Goal: Find specific page/section

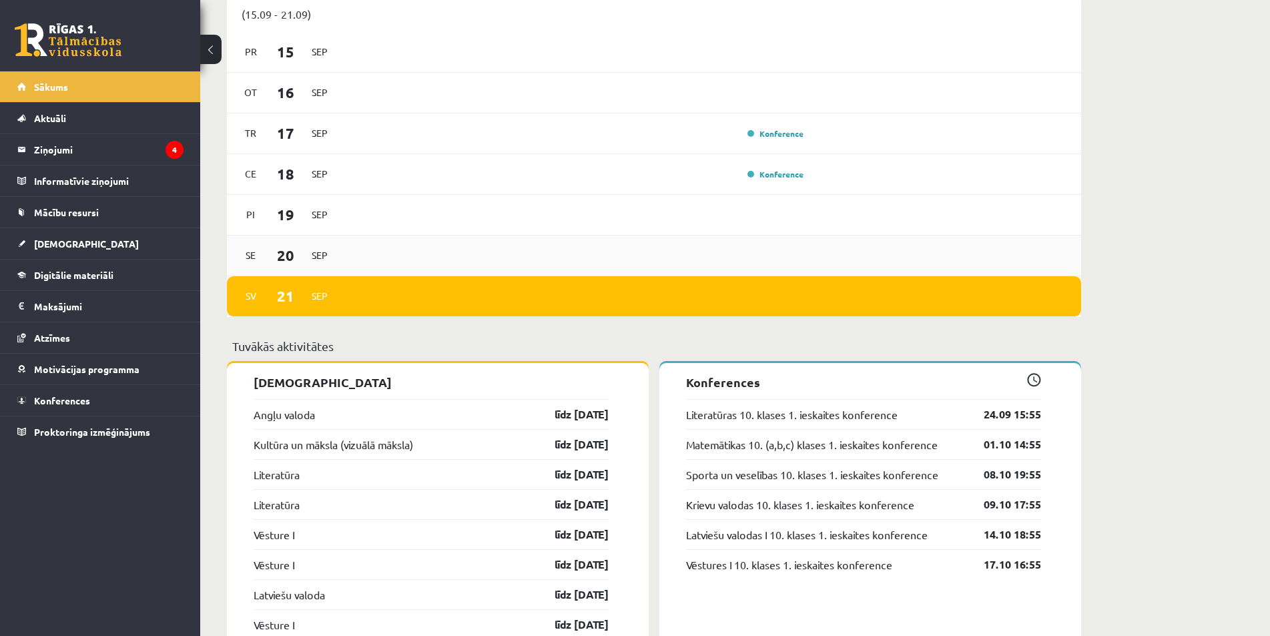
scroll to position [734, 0]
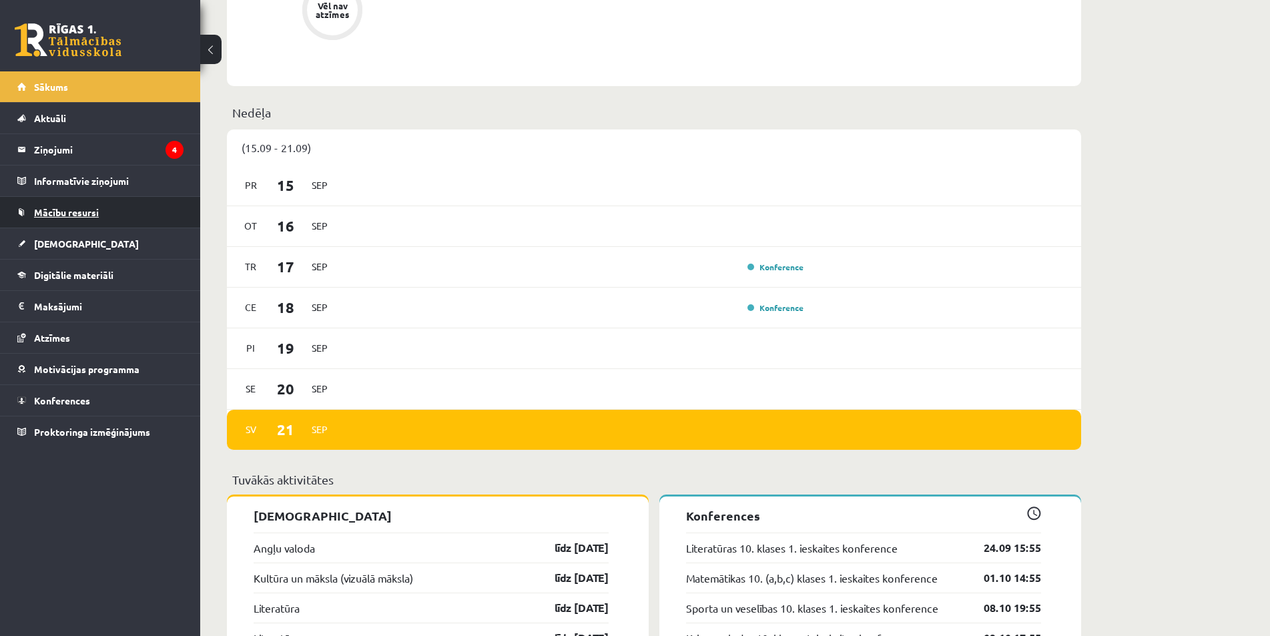
click at [56, 205] on link "Mācību resursi" at bounding box center [100, 212] width 166 height 31
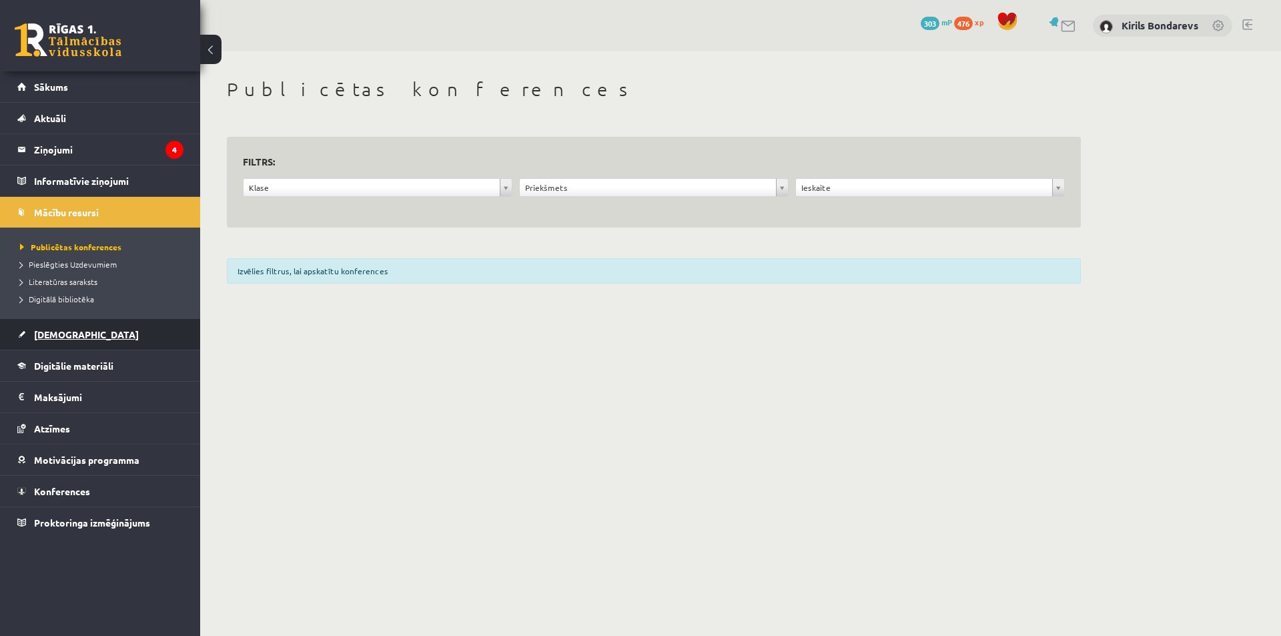
click at [53, 332] on span "[DEMOGRAPHIC_DATA]" at bounding box center [86, 334] width 105 height 12
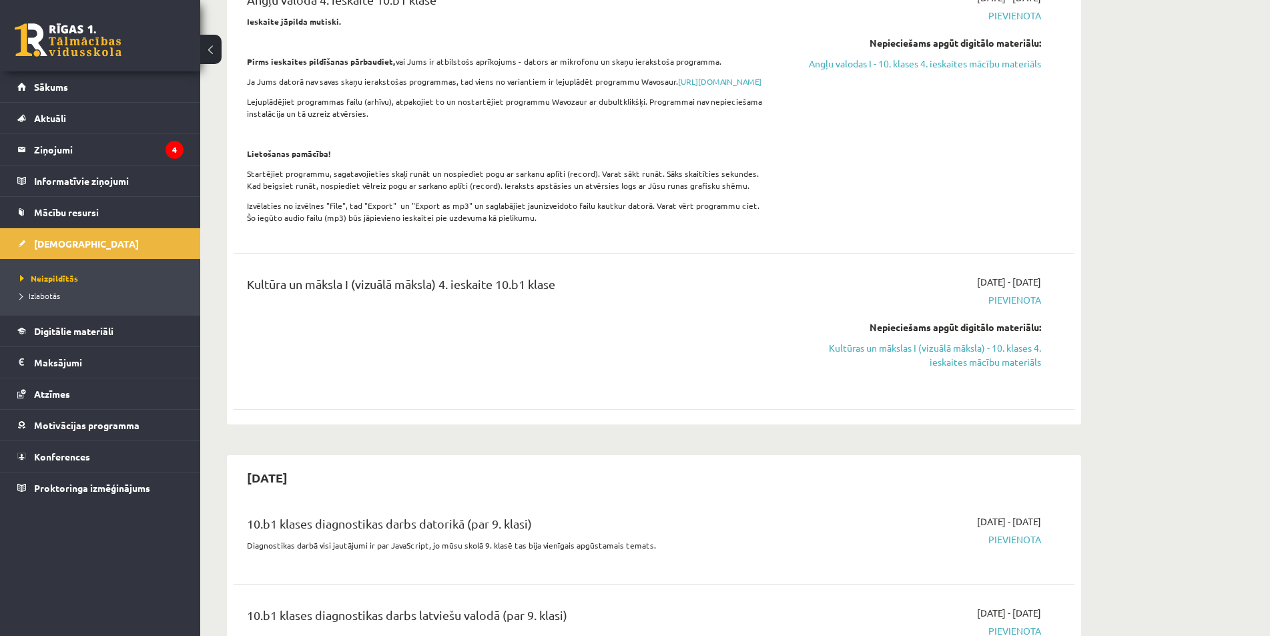
scroll to position [334, 0]
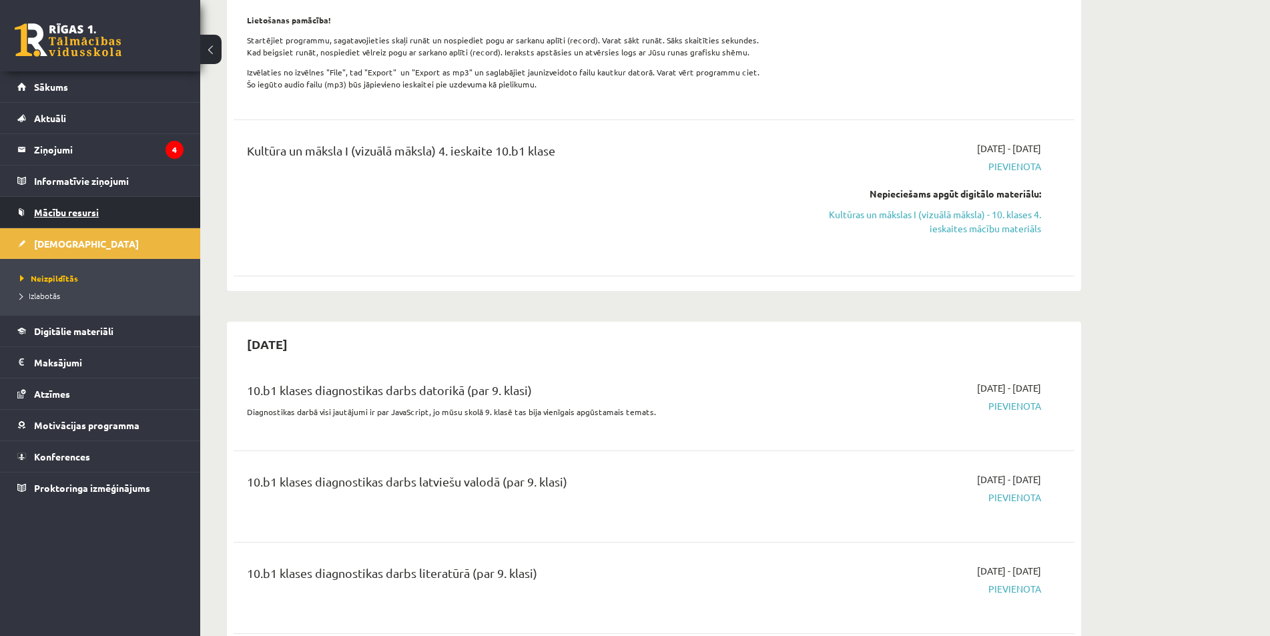
click at [73, 214] on span "Mācību resursi" at bounding box center [66, 212] width 65 height 12
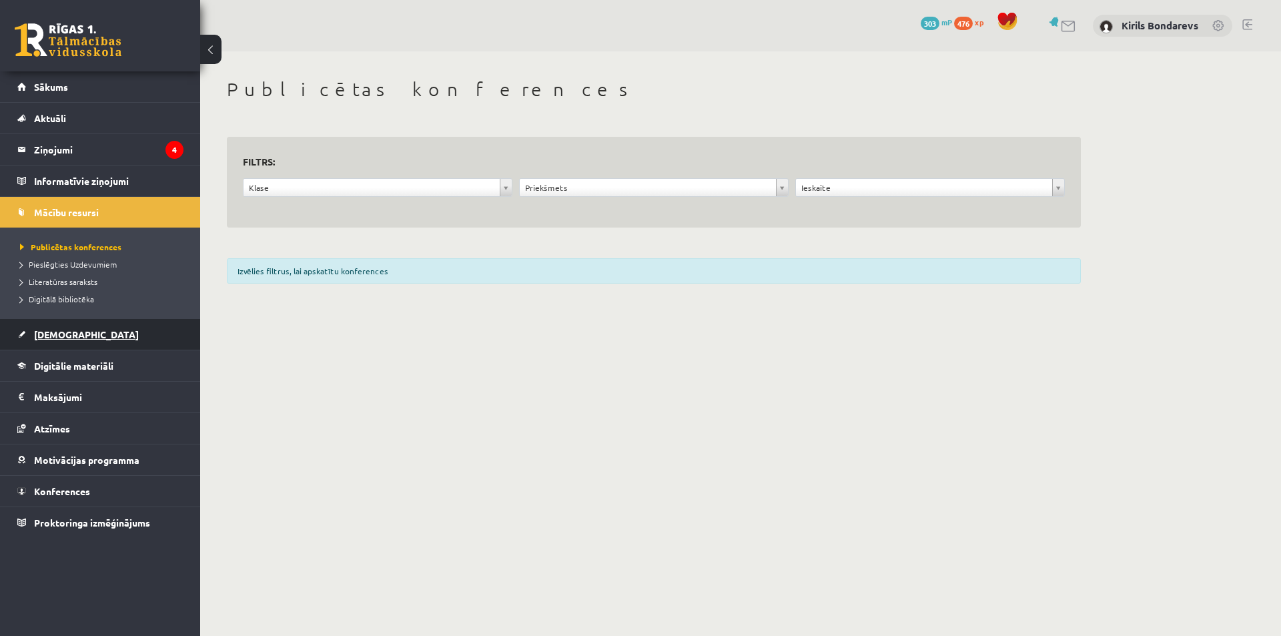
click at [72, 330] on span "[DEMOGRAPHIC_DATA]" at bounding box center [86, 334] width 105 height 12
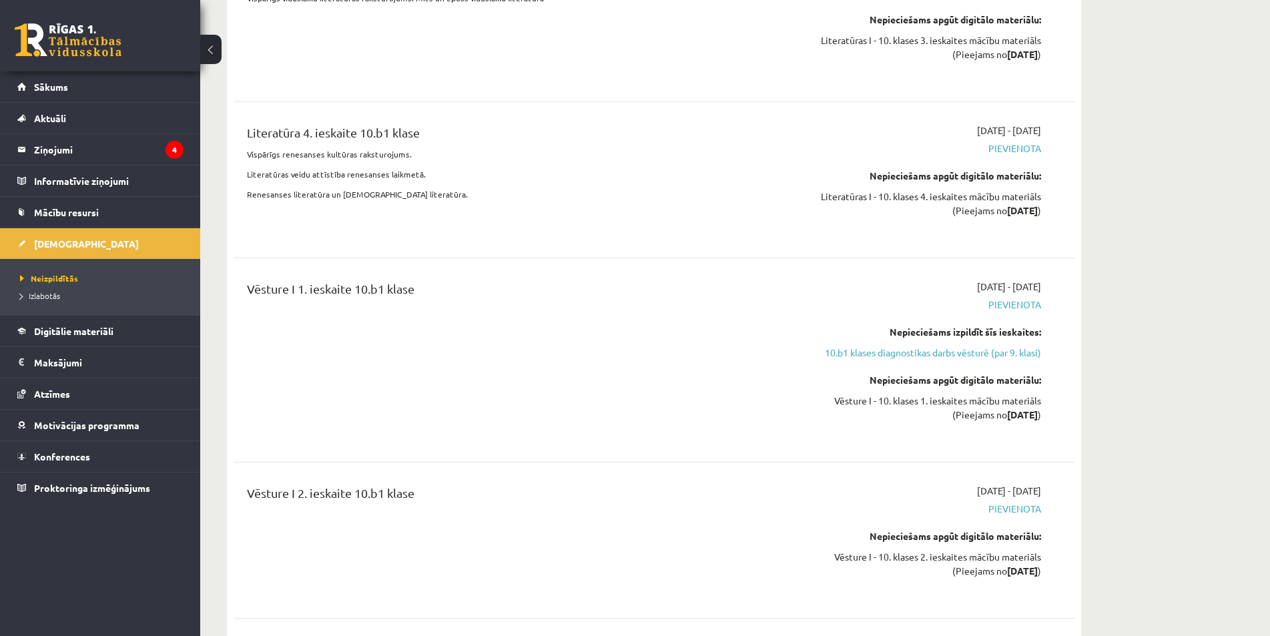
scroll to position [2802, 0]
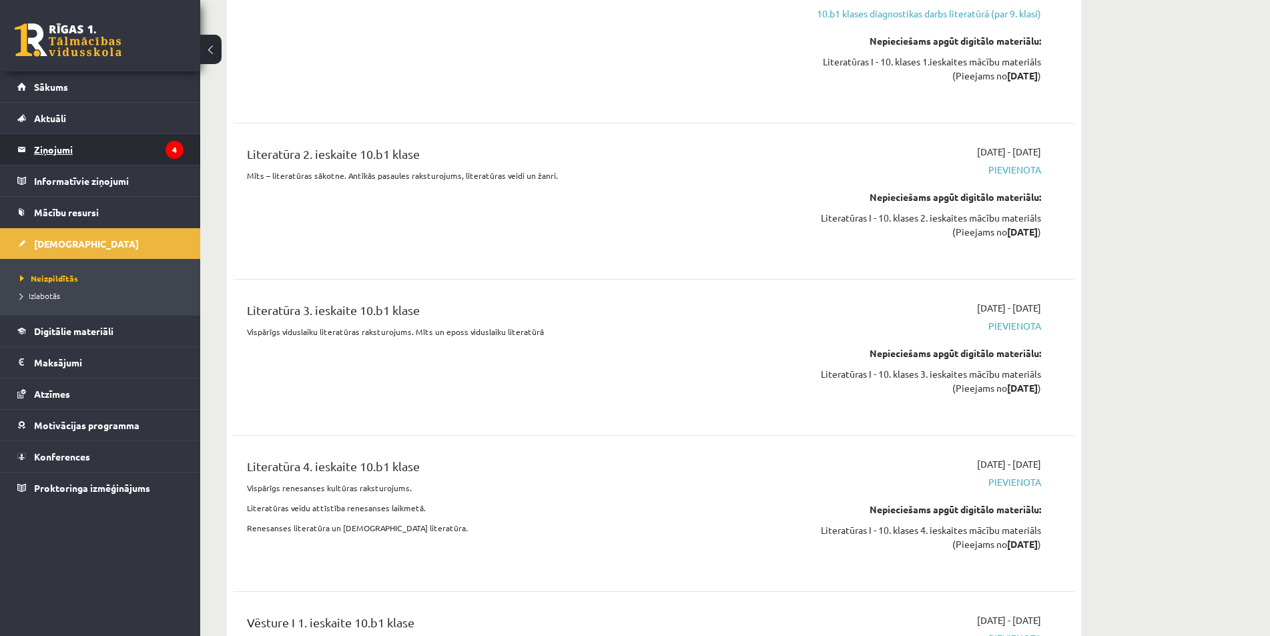
click at [81, 155] on legend "Ziņojumi 4" at bounding box center [108, 149] width 149 height 31
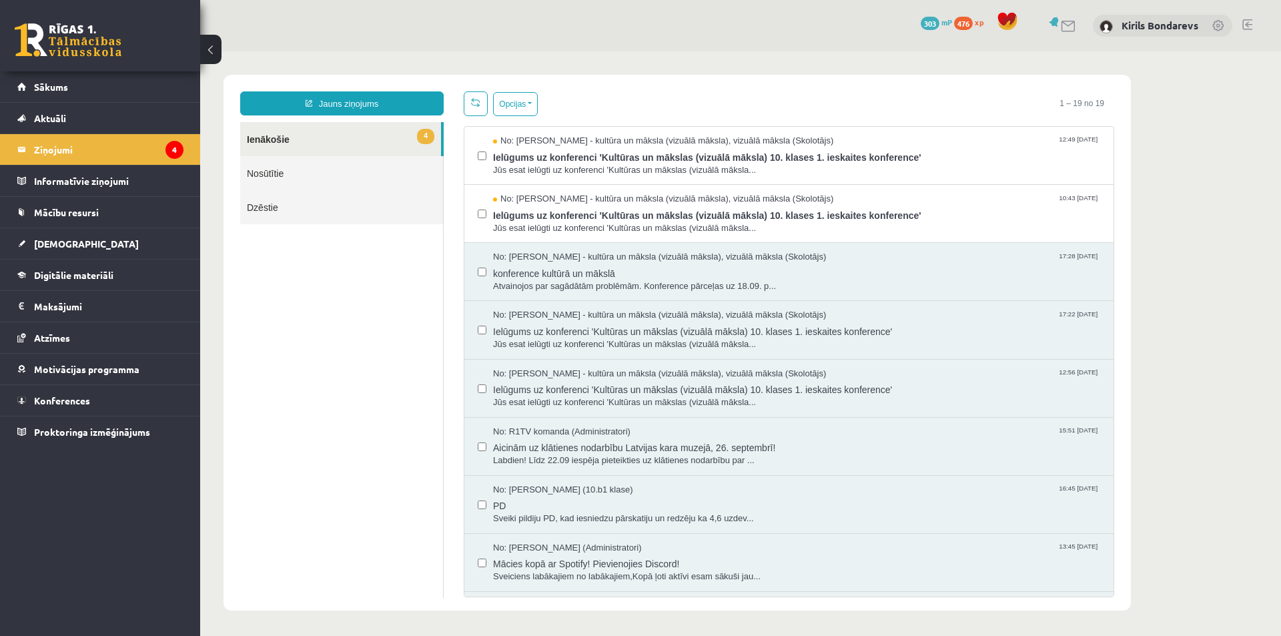
click at [941, 21] on span "mP" at bounding box center [946, 22] width 11 height 11
